Goal: Transaction & Acquisition: Purchase product/service

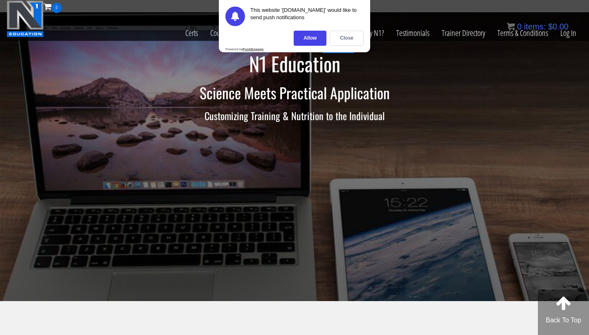
click at [352, 38] on div "Close" at bounding box center [347, 38] width 34 height 15
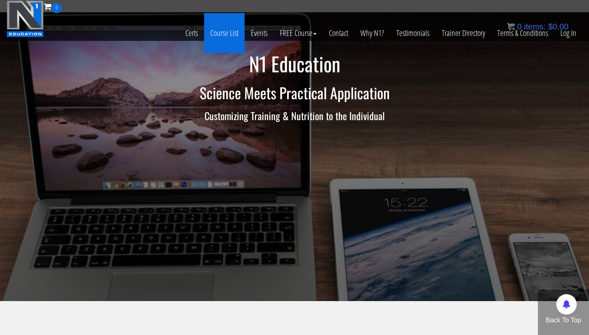
click at [222, 36] on link "Course List" at bounding box center [224, 33] width 40 height 40
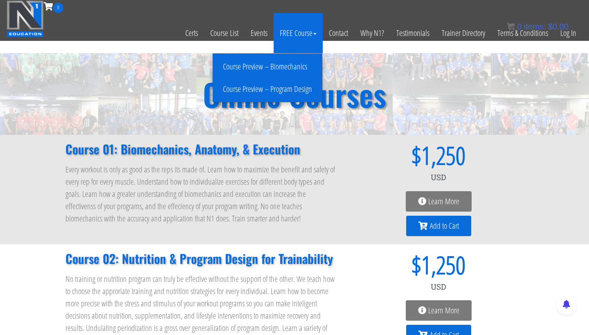
click at [295, 64] on link "Course Preview – Biomechanics" at bounding box center [267, 67] width 105 height 14
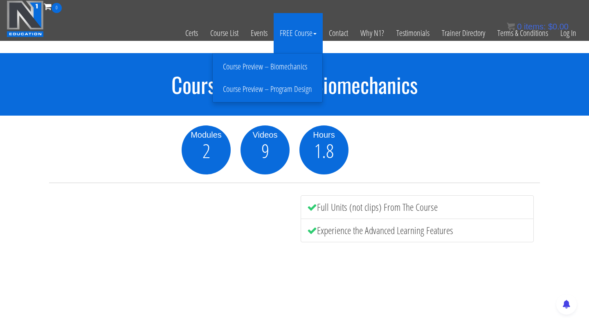
click at [298, 87] on link "Course Preview – Program Design" at bounding box center [267, 89] width 105 height 14
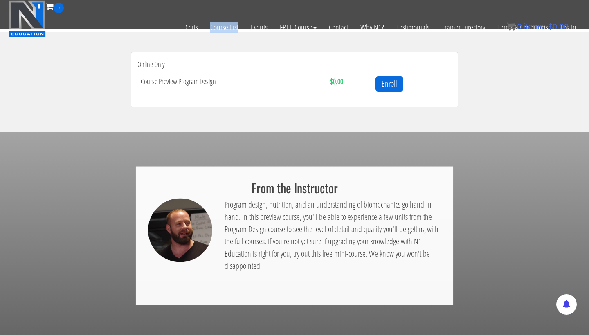
scroll to position [285, 0]
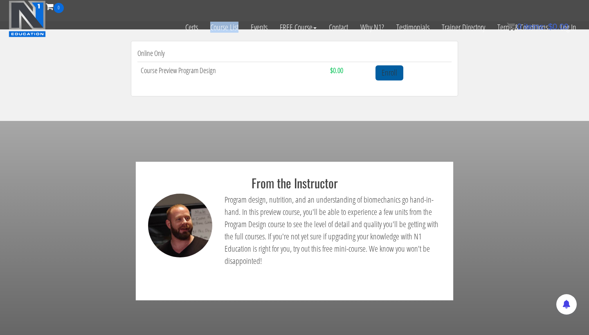
click at [390, 71] on link "Enroll" at bounding box center [389, 72] width 28 height 15
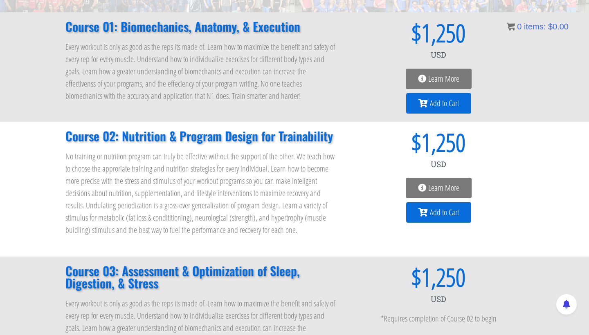
scroll to position [121, 0]
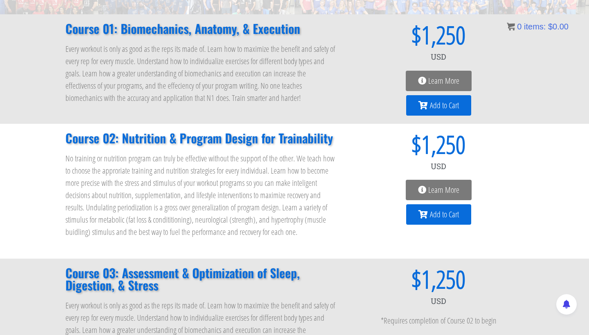
click at [437, 186] on span "Learn More" at bounding box center [443, 190] width 31 height 8
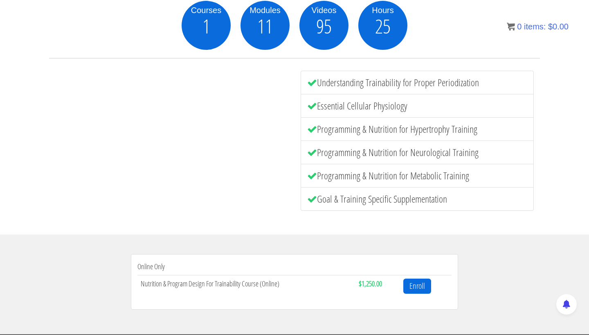
scroll to position [124, 0]
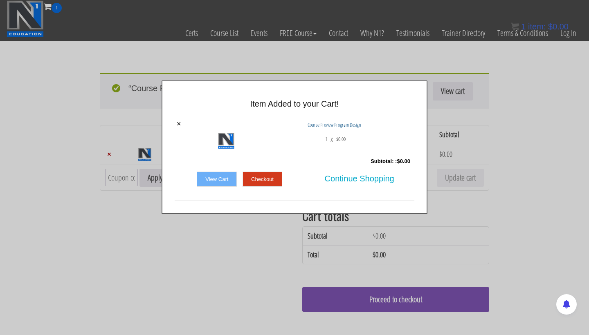
click at [254, 177] on link "Checkout" at bounding box center [262, 180] width 40 height 16
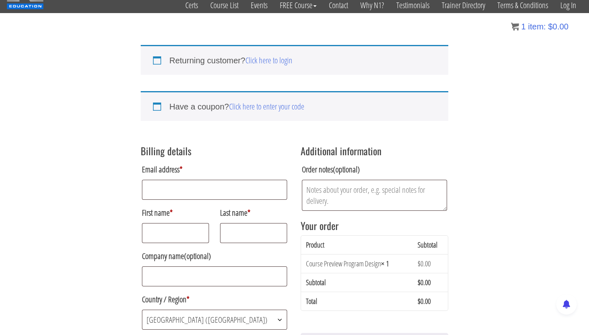
scroll to position [31, 0]
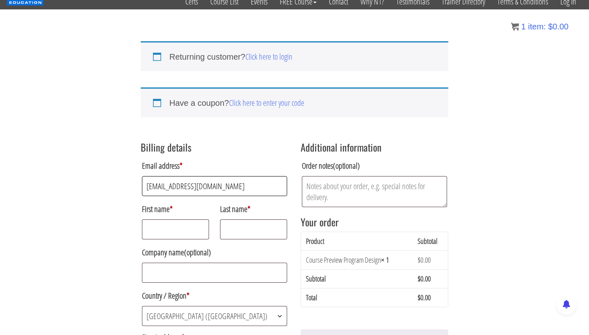
type input "[EMAIL_ADDRESS][DOMAIN_NAME]"
click at [158, 238] on input "First name *" at bounding box center [175, 230] width 67 height 20
type input "Alexandria"
type input "l"
type input "Langa"
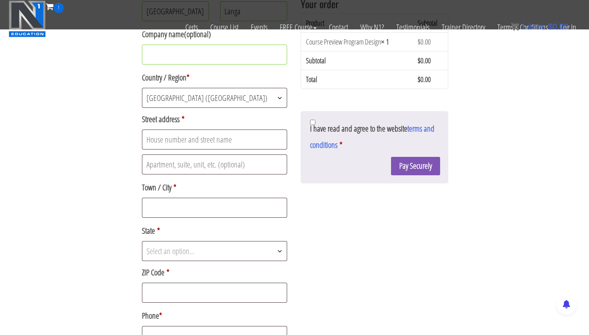
scroll to position [197, 0]
click at [167, 139] on input "Street address *" at bounding box center [214, 139] width 145 height 20
type input "5607 W Wagoner Rd"
click at [161, 210] on input "Town / City *" at bounding box center [214, 207] width 145 height 20
type input "Glendale"
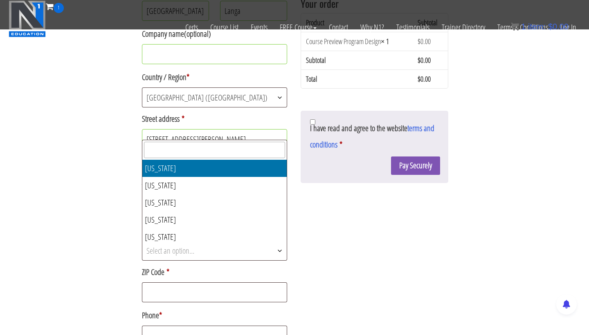
click at [170, 253] on span "Select an option…" at bounding box center [170, 250] width 48 height 11
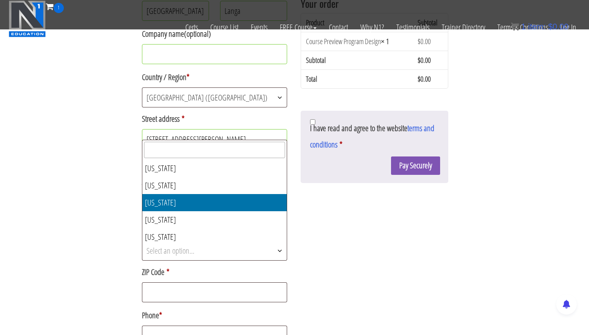
select select "AZ"
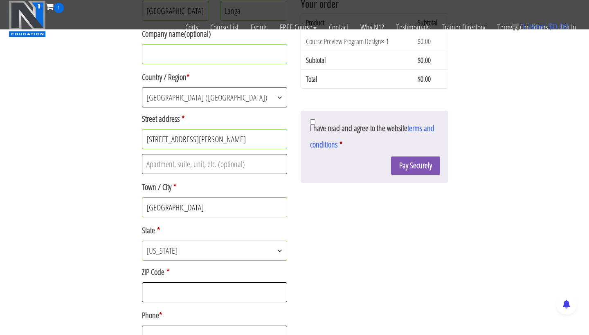
click at [179, 298] on input "ZIP Code *" at bounding box center [214, 292] width 145 height 20
type input "85308"
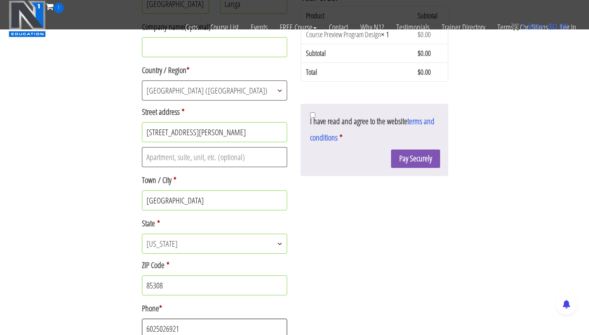
type input "6025026921"
click at [385, 273] on div "Billing details Email address * alex2thelanga@yahoo.com First name * Alexandria…" at bounding box center [294, 166] width 307 height 516
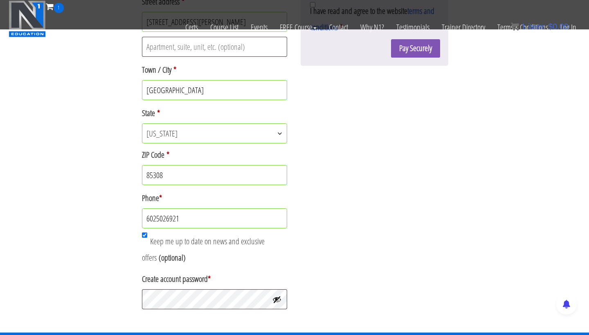
scroll to position [325, 0]
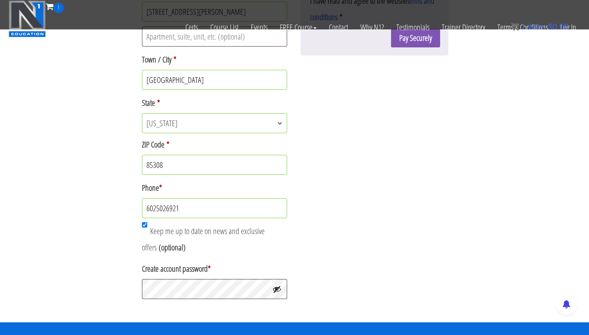
click at [145, 226] on input "Keep me up to date on news and exclusive offers (optional)" at bounding box center [144, 224] width 5 height 5
checkbox input "false"
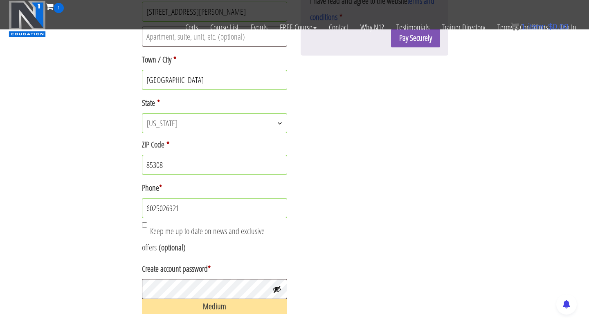
click at [368, 239] on div "Billing details Email address * alex2thelanga@yahoo.com First name * Alexandria…" at bounding box center [294, 52] width 307 height 530
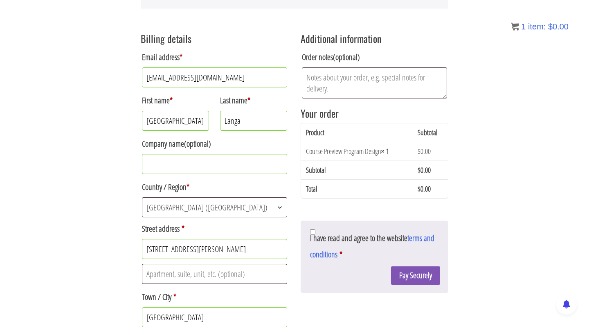
scroll to position [141, 0]
click at [430, 274] on button "Pay Securely" at bounding box center [415, 275] width 49 height 18
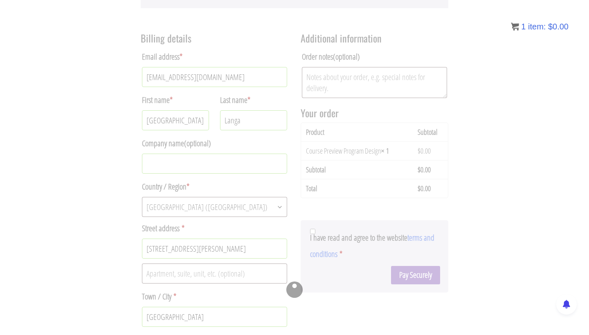
click at [387, 234] on div at bounding box center [294, 290] width 307 height 530
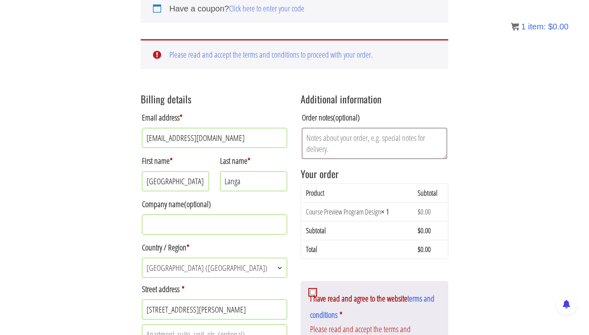
scroll to position [125, 0]
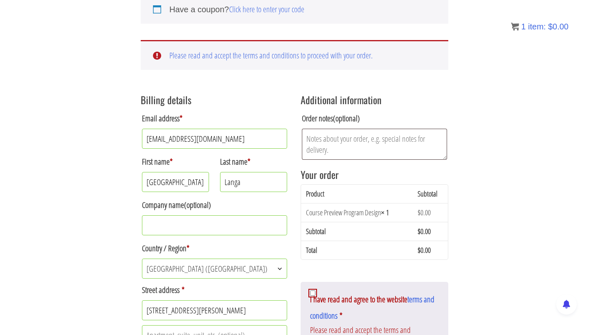
click at [312, 289] on div "Latest Revision: March 10th, 2023 Non Disclosure Agreement – The Plain and Simp…" at bounding box center [374, 330] width 148 height 97
click at [312, 290] on div "Latest Revision: March 10th, 2023 Non Disclosure Agreement – The Plain and Simp…" at bounding box center [374, 330] width 148 height 97
click at [313, 295] on input "I have read and agree to the website terms and conditions *" at bounding box center [312, 293] width 5 height 5
checkbox input "true"
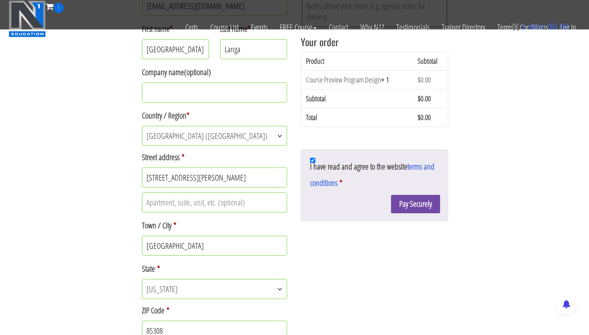
scroll to position [208, 0]
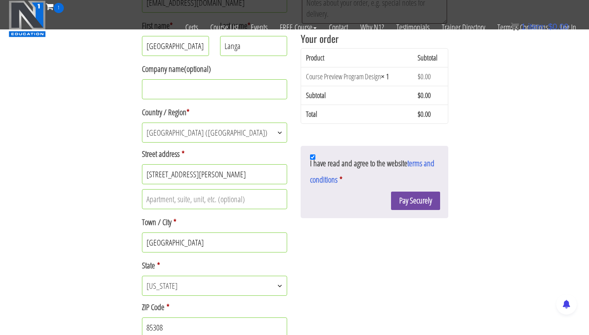
click at [434, 196] on button "Pay Securely" at bounding box center [415, 201] width 49 height 18
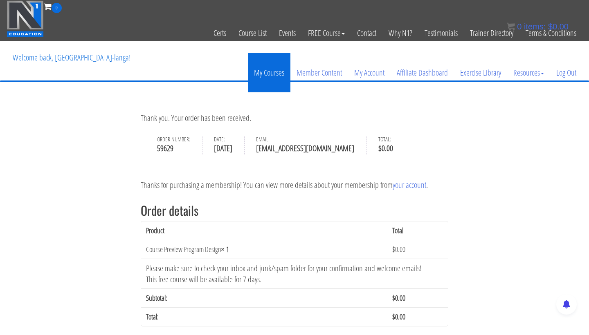
click at [276, 66] on link "My Courses" at bounding box center [269, 72] width 43 height 39
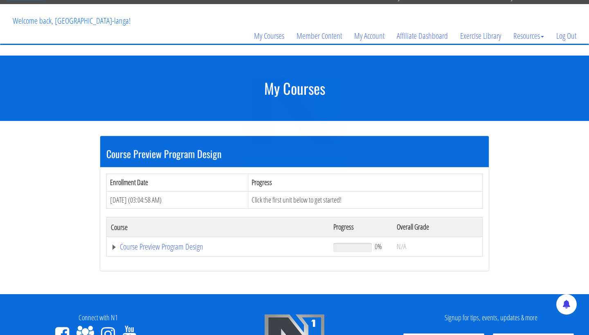
scroll to position [36, 0]
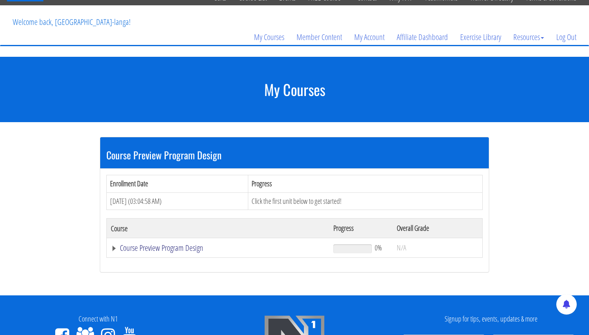
click at [182, 248] on link "Course Preview Program Design" at bounding box center [218, 248] width 214 height 8
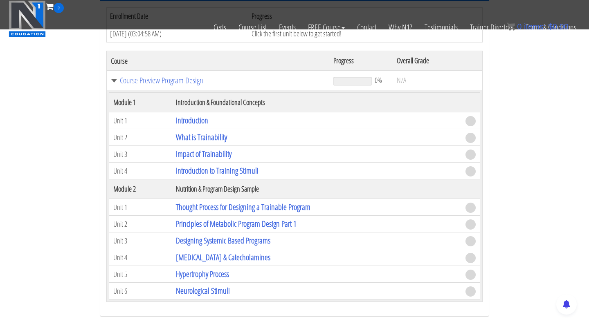
scroll to position [152, 0]
click at [195, 117] on link "Introduction" at bounding box center [192, 119] width 32 height 11
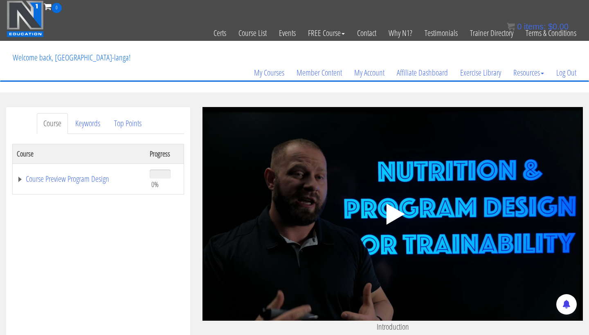
click at [393, 217] on polygon at bounding box center [395, 214] width 18 height 21
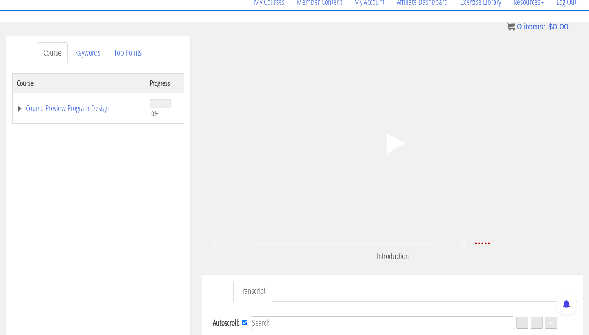
scroll to position [47, 0]
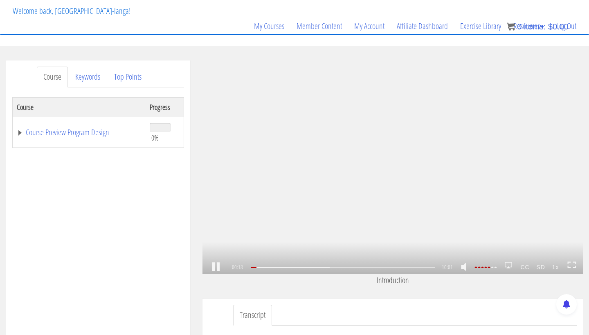
click at [556, 268] on strong "1x" at bounding box center [555, 267] width 14 height 13
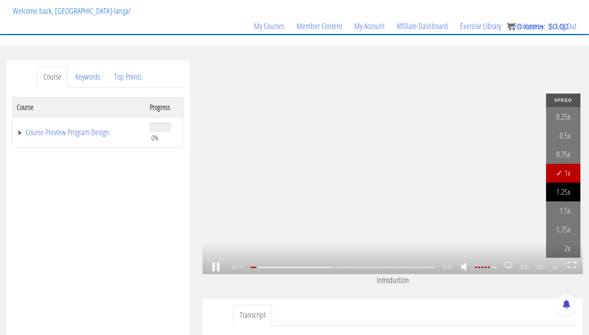
click at [564, 189] on link "1.25x" at bounding box center [563, 192] width 34 height 19
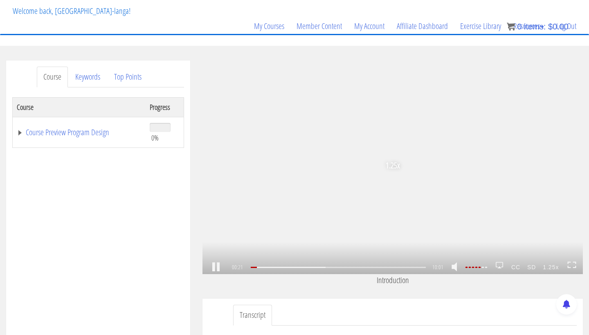
scroll to position [11, 0]
click at [518, 267] on strong "CC" at bounding box center [516, 267] width 16 height 13
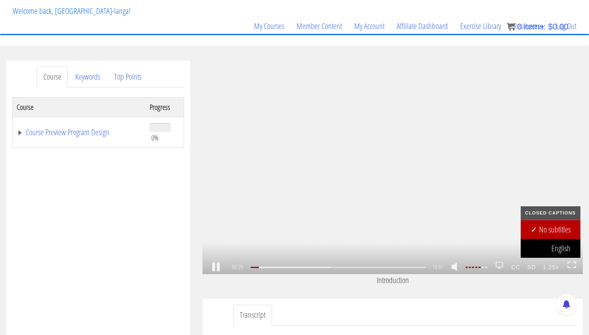
scroll to position [24, 0]
click at [567, 245] on link "English" at bounding box center [550, 248] width 60 height 19
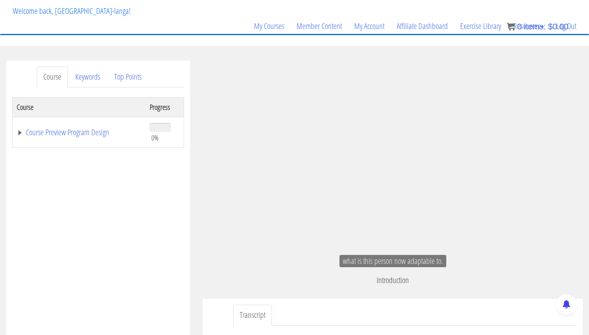
scroll to position [632, 0]
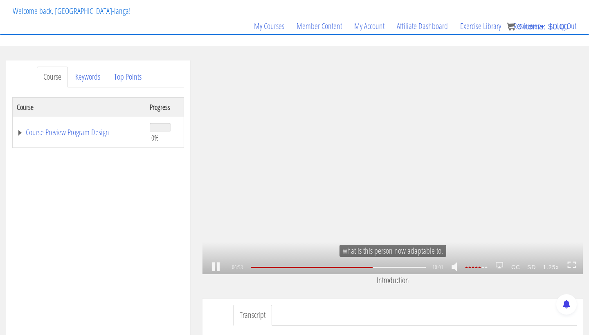
click at [432, 133] on div "1.25x .a{fill:#000;opacity:0.65;}.b{fill:#fff;opacity:1.0;} .fp-color-play{opac…" at bounding box center [392, 168] width 380 height 214
